Goal: Find specific page/section: Find specific page/section

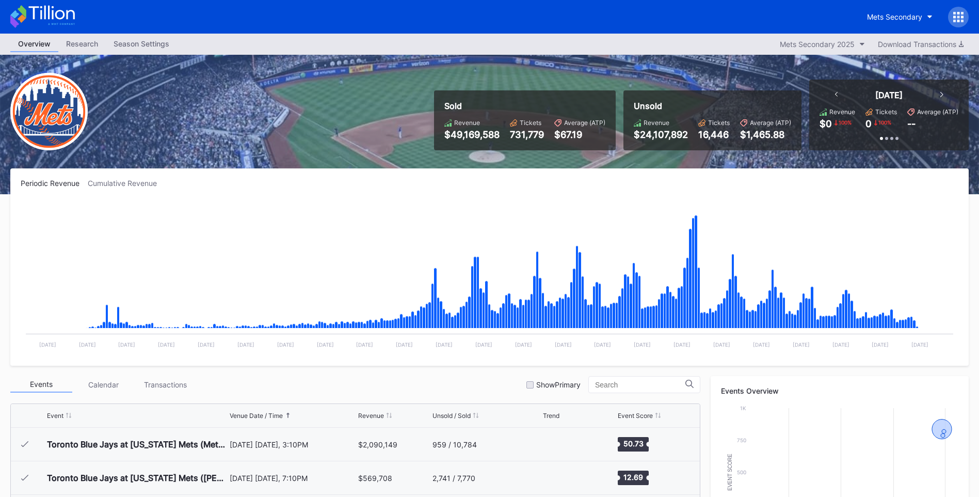
scroll to position [2615, 0]
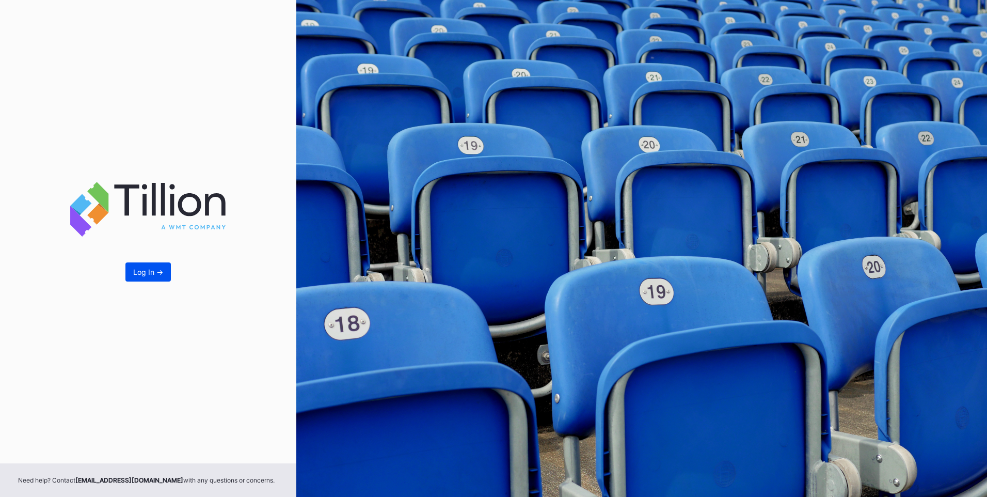
click at [155, 277] on button "Log In ->" at bounding box center [147, 271] width 45 height 19
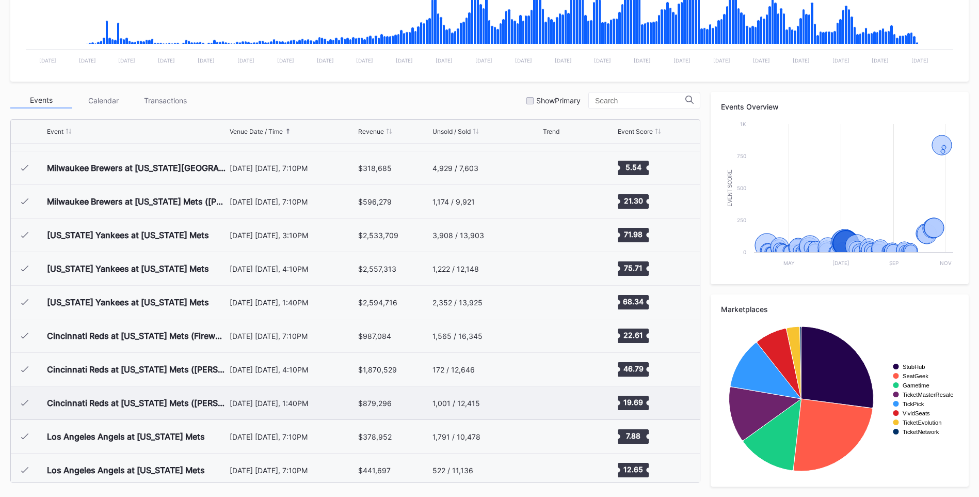
scroll to position [1427, 0]
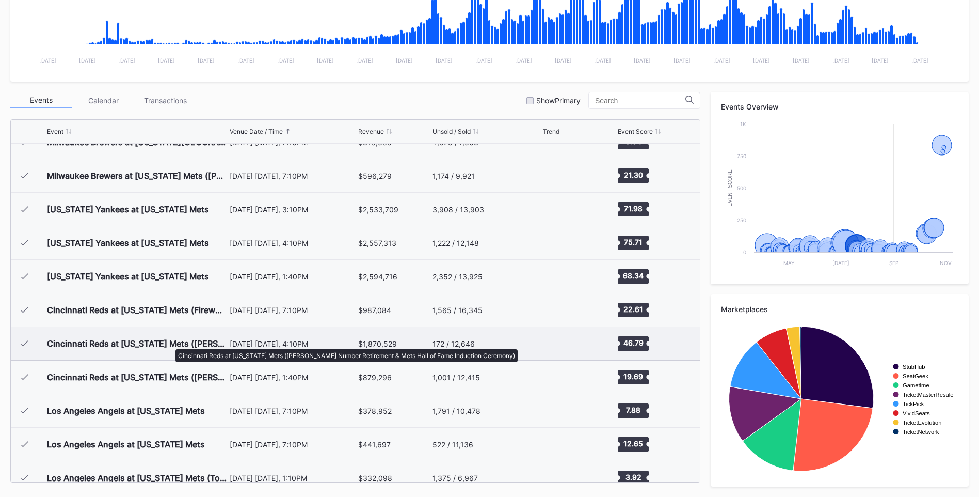
click at [170, 344] on div "Cincinnati Reds at [US_STATE] Mets ([PERSON_NAME] Number Retirement & Mets Hall…" at bounding box center [137, 343] width 180 height 10
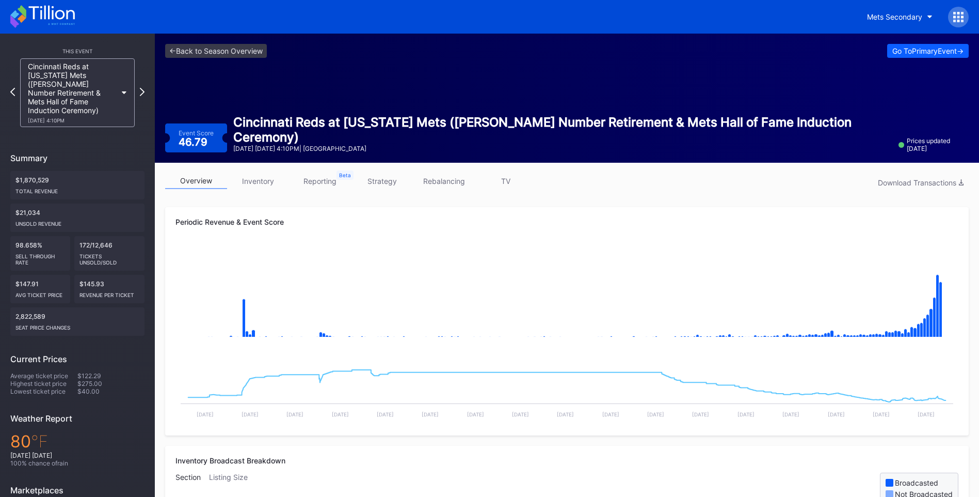
click at [69, 15] on icon at bounding box center [42, 16] width 65 height 23
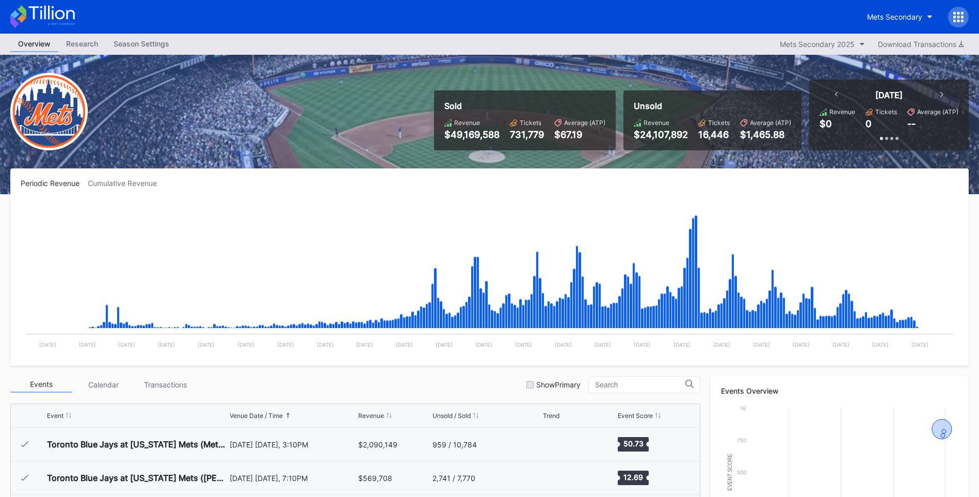
scroll to position [2615, 0]
